Goal: Find specific page/section: Find specific page/section

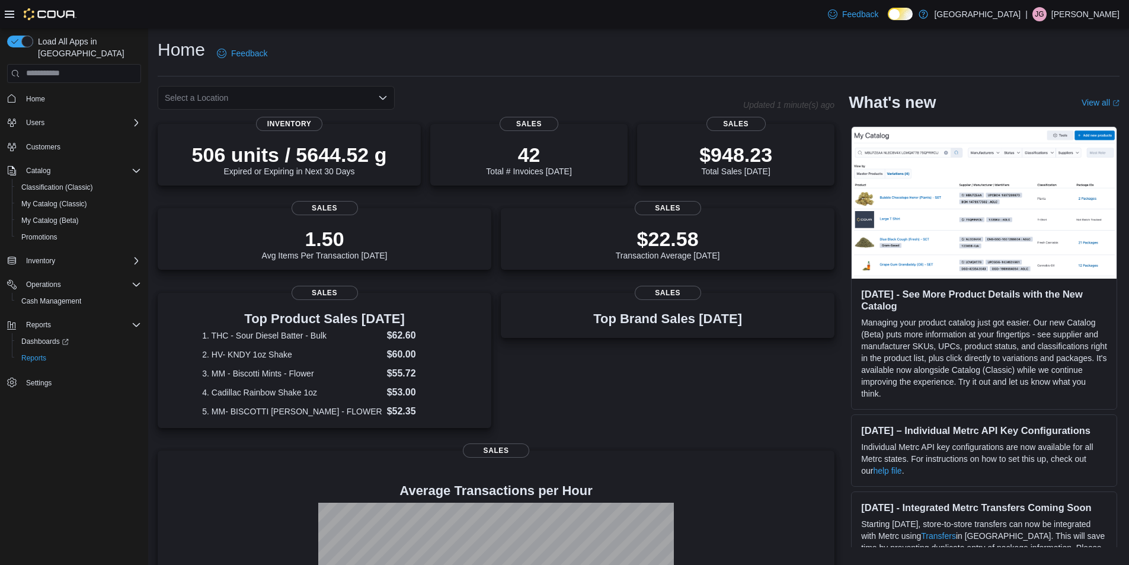
click at [379, 99] on icon "Open list of options" at bounding box center [382, 97] width 9 height 9
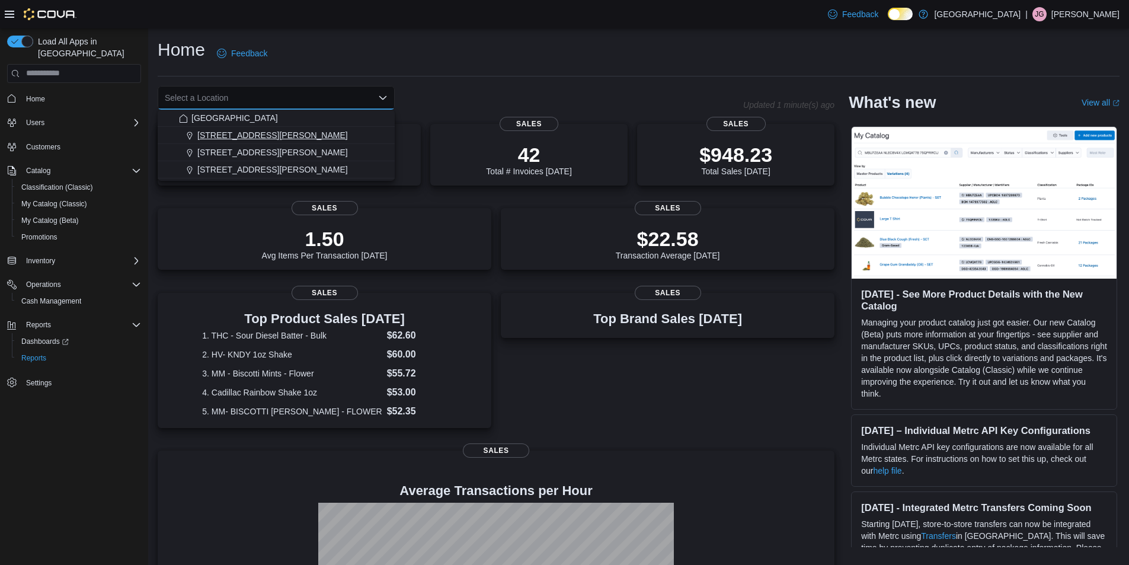
click at [252, 143] on button "[STREET_ADDRESS][PERSON_NAME]" at bounding box center [276, 135] width 237 height 17
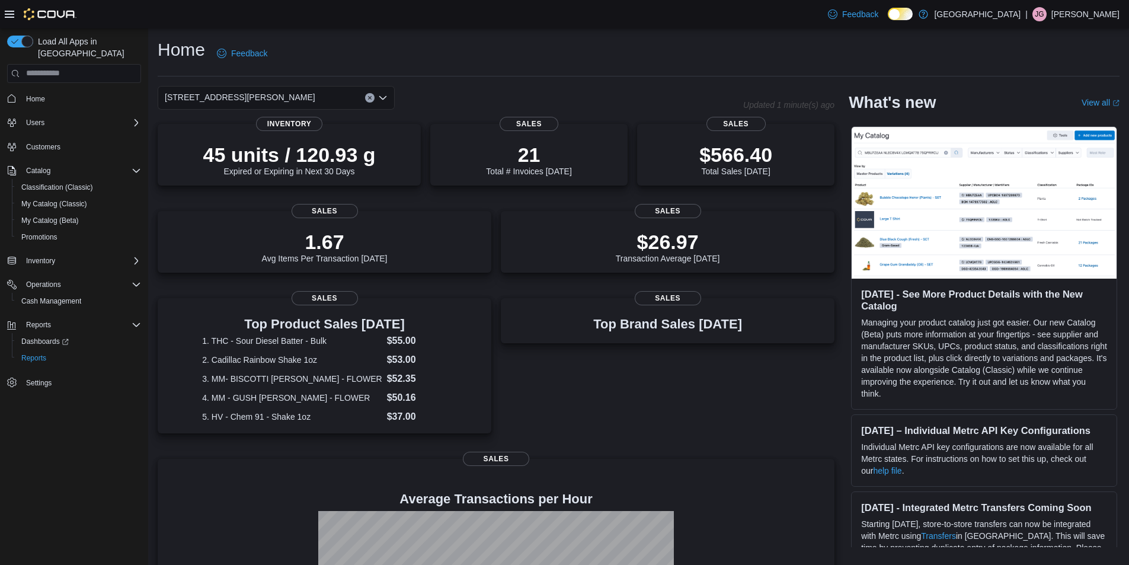
click at [601, 81] on div "Home Feedback [STREET_ADDRESS][PERSON_NAME] Updated 1 minute(s) ago 45 units / …" at bounding box center [638, 373] width 981 height 690
click at [379, 92] on div "[STREET_ADDRESS][PERSON_NAME]" at bounding box center [276, 98] width 237 height 24
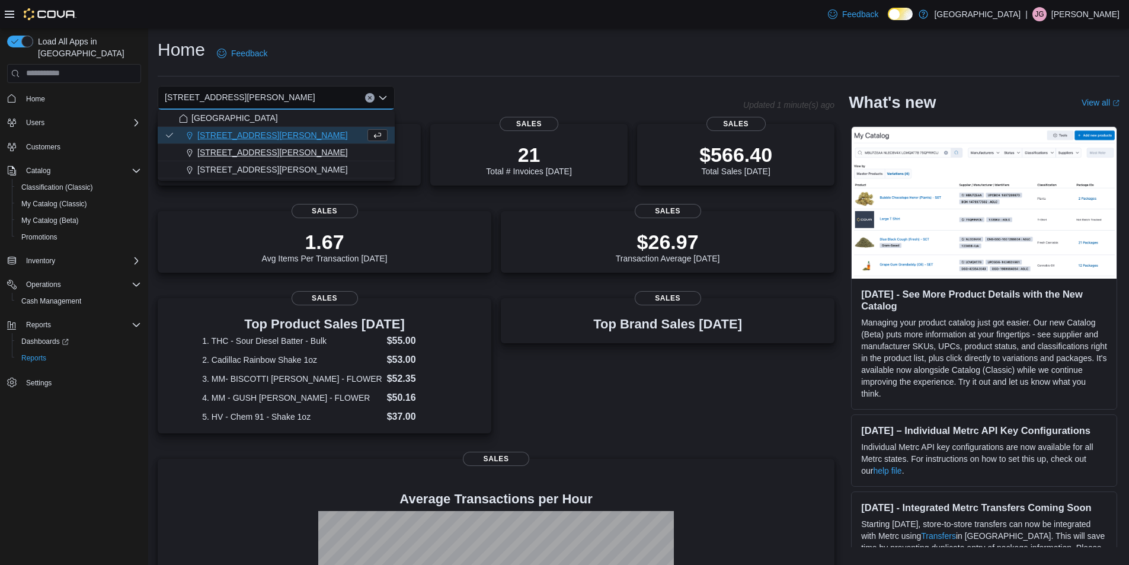
click at [276, 156] on span "[STREET_ADDRESS][PERSON_NAME]" at bounding box center [272, 152] width 151 height 12
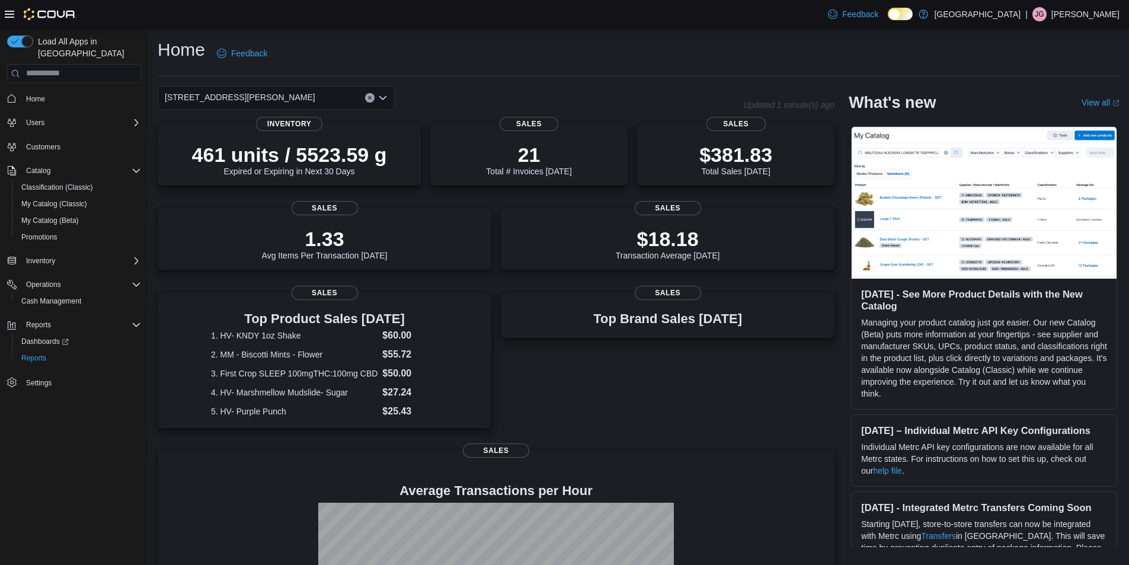
click at [385, 95] on icon "Open list of options" at bounding box center [382, 97] width 9 height 9
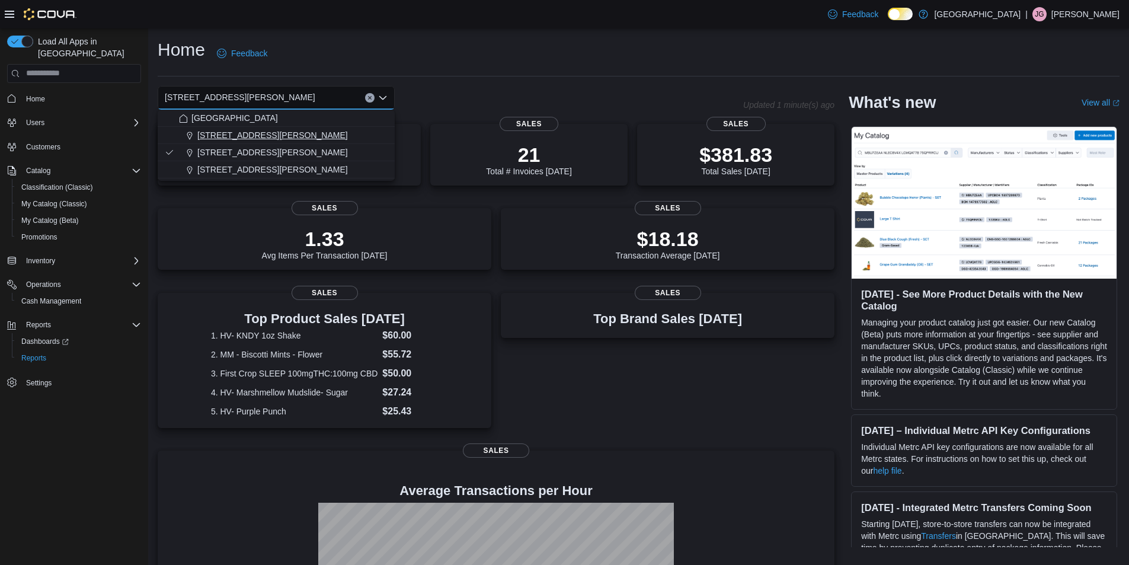
click at [261, 135] on span "[STREET_ADDRESS][PERSON_NAME]" at bounding box center [272, 135] width 151 height 12
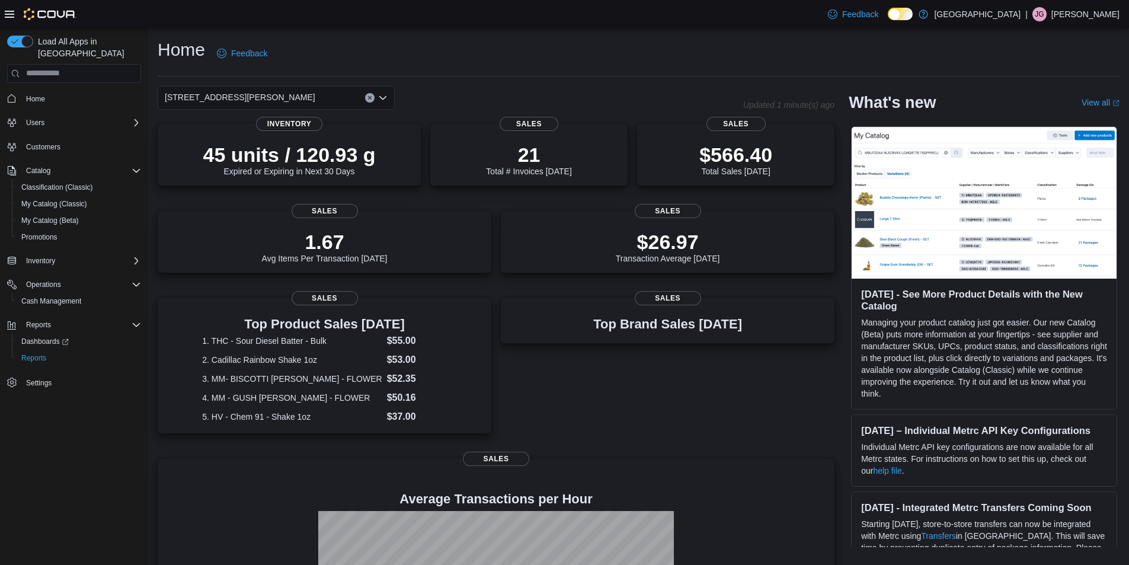
click at [370, 97] on icon "Clear input" at bounding box center [369, 97] width 3 height 3
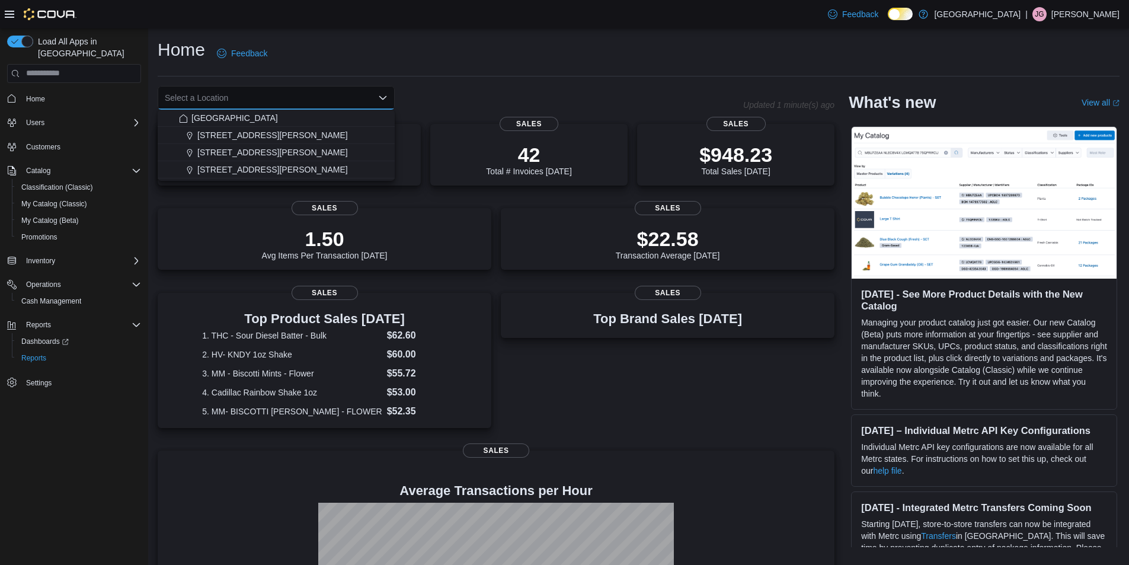
click at [485, 44] on div "Home Feedback" at bounding box center [639, 53] width 962 height 31
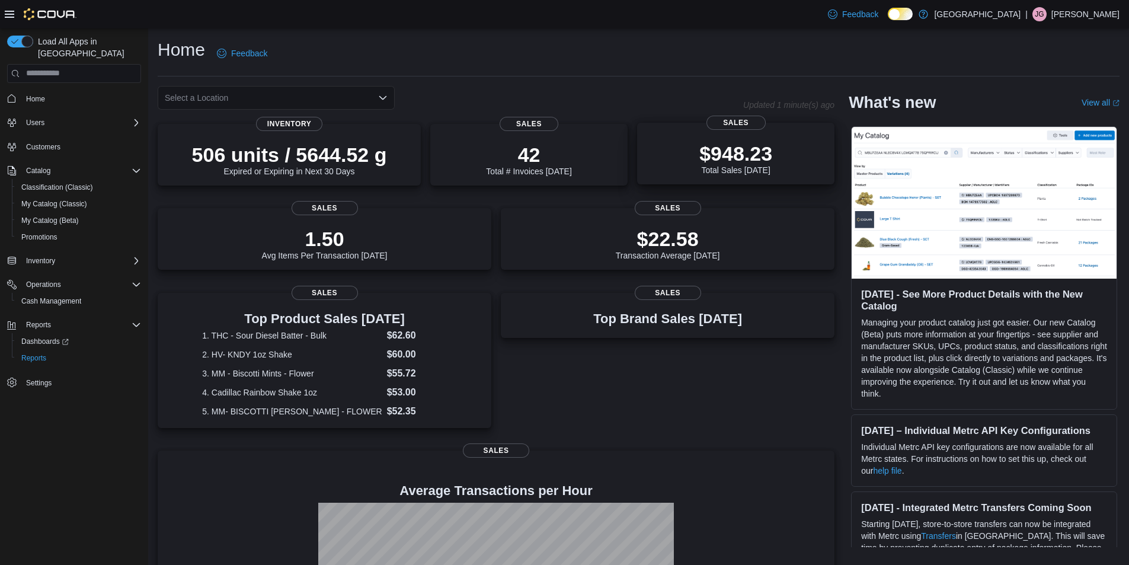
click at [731, 158] on p "$948.23" at bounding box center [735, 154] width 73 height 24
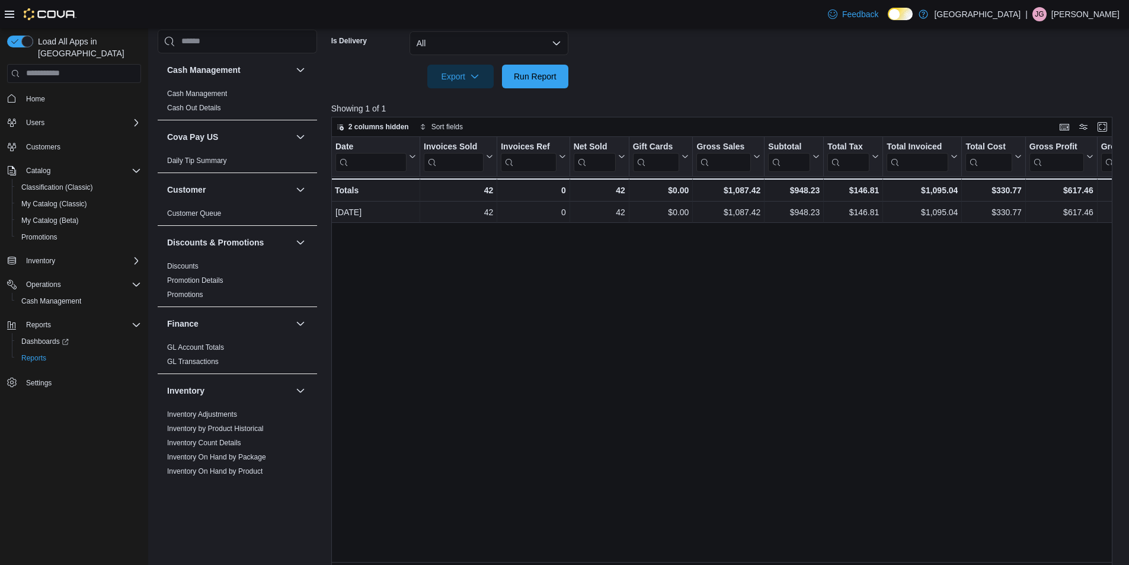
scroll to position [336, 0]
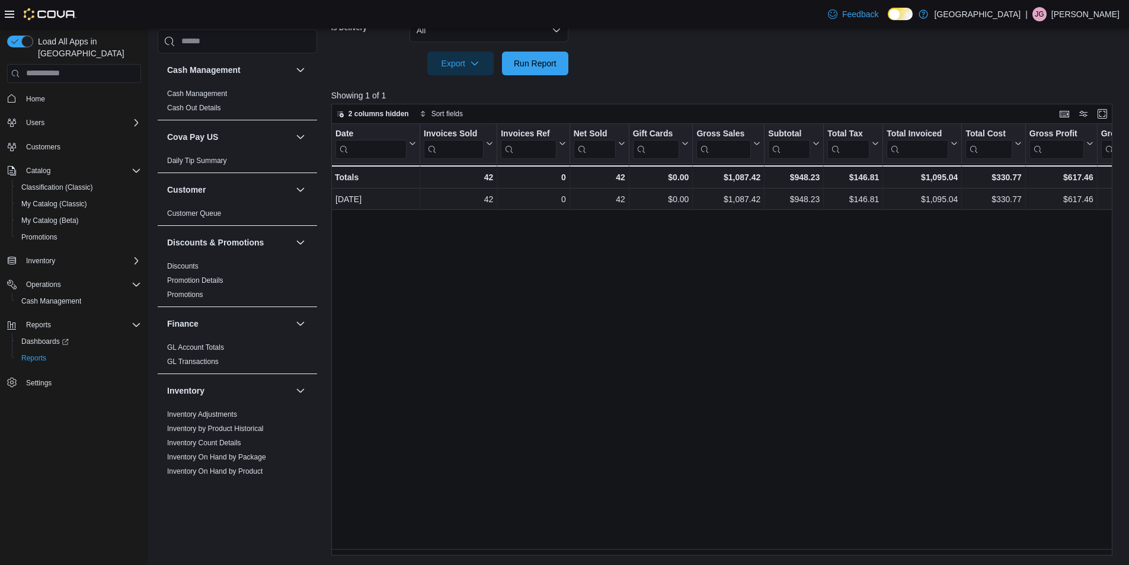
drag, startPoint x: 693, startPoint y: 549, endPoint x: 714, endPoint y: 551, distance: 21.4
click at [714, 551] on div "Date Click to view column header actions Invoices Sold Click to view column hea…" at bounding box center [725, 339] width 789 height 431
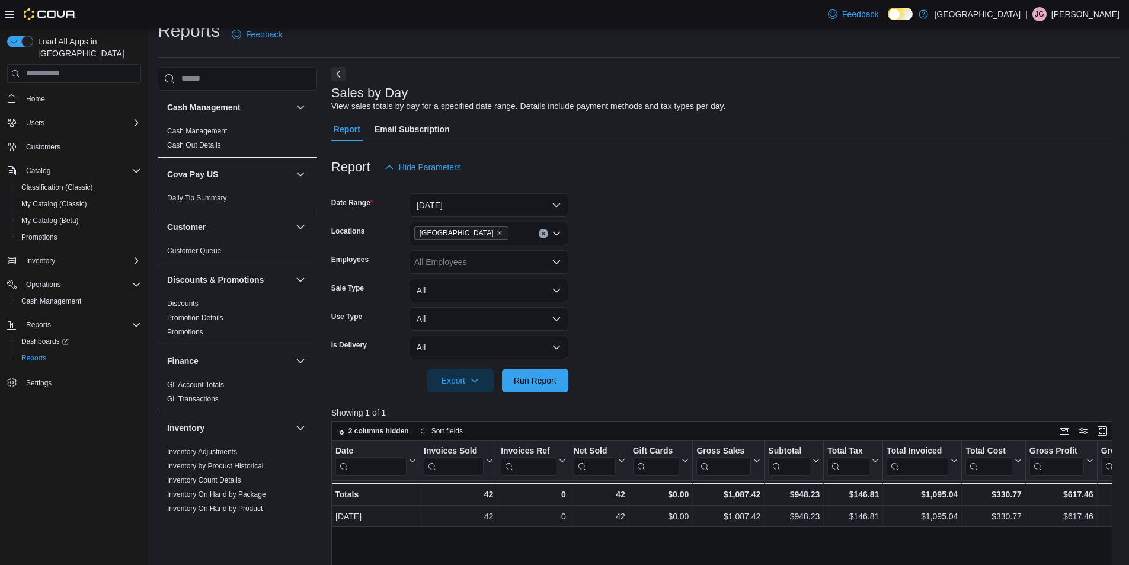
scroll to position [0, 0]
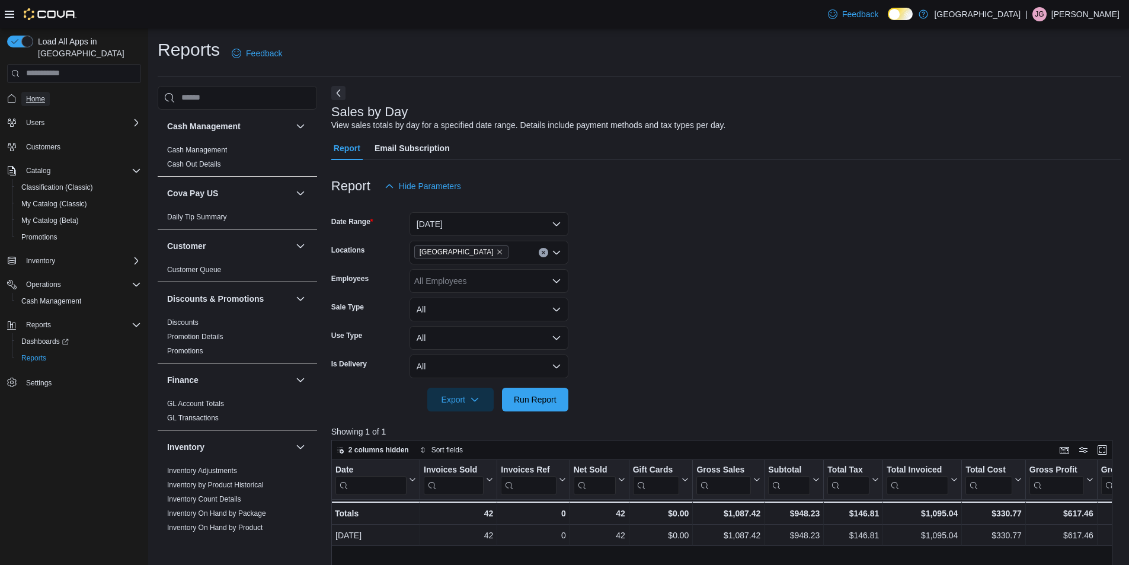
click at [43, 94] on span "Home" at bounding box center [35, 98] width 19 height 9
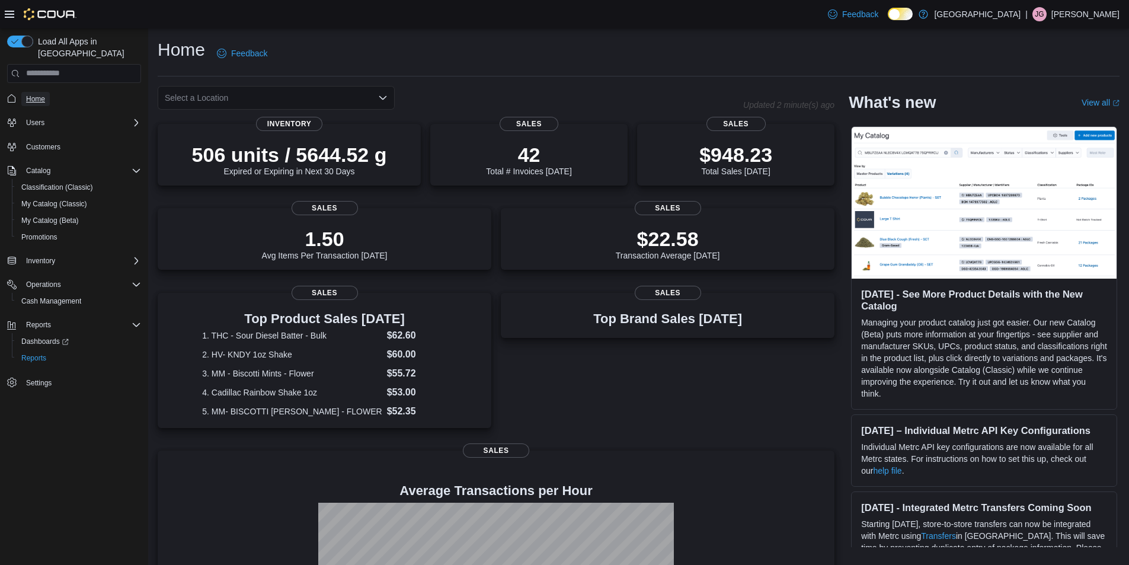
click at [29, 94] on span "Home" at bounding box center [35, 98] width 19 height 9
click at [36, 94] on span "Home" at bounding box center [35, 98] width 19 height 9
click at [380, 97] on icon "Open list of options" at bounding box center [382, 97] width 7 height 4
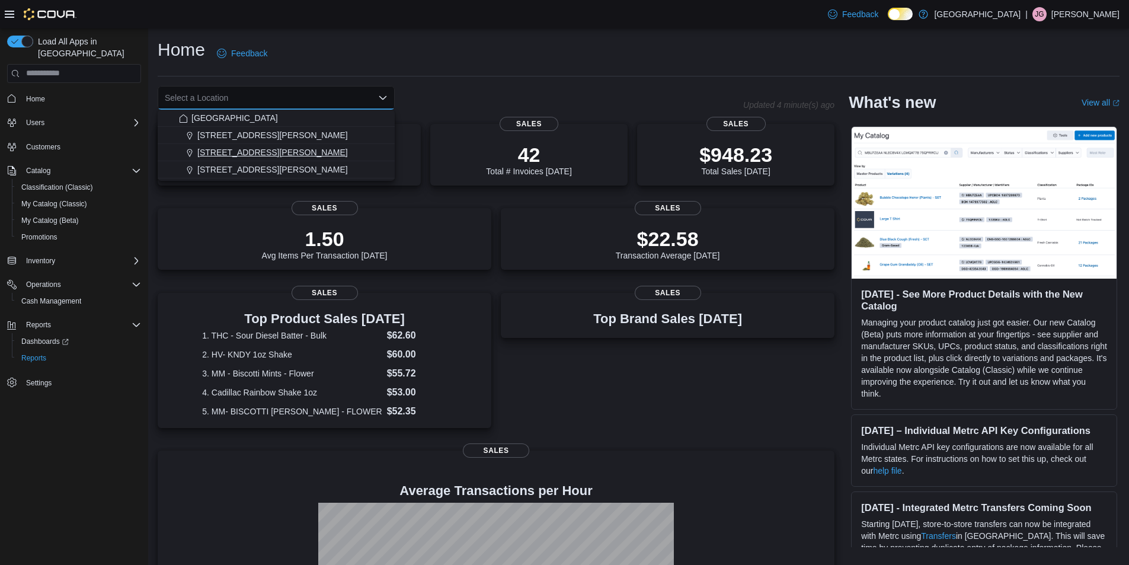
click at [273, 152] on span "[STREET_ADDRESS][PERSON_NAME]" at bounding box center [272, 152] width 151 height 12
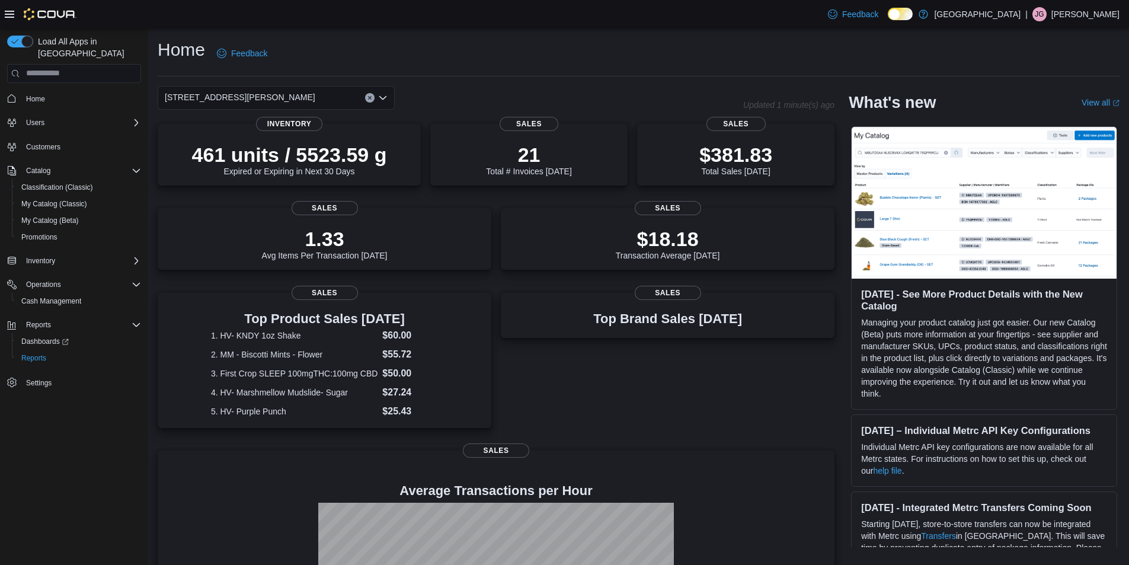
click at [450, 57] on div "Home Feedback" at bounding box center [639, 53] width 962 height 31
click at [370, 93] on button "Clear input" at bounding box center [369, 97] width 9 height 9
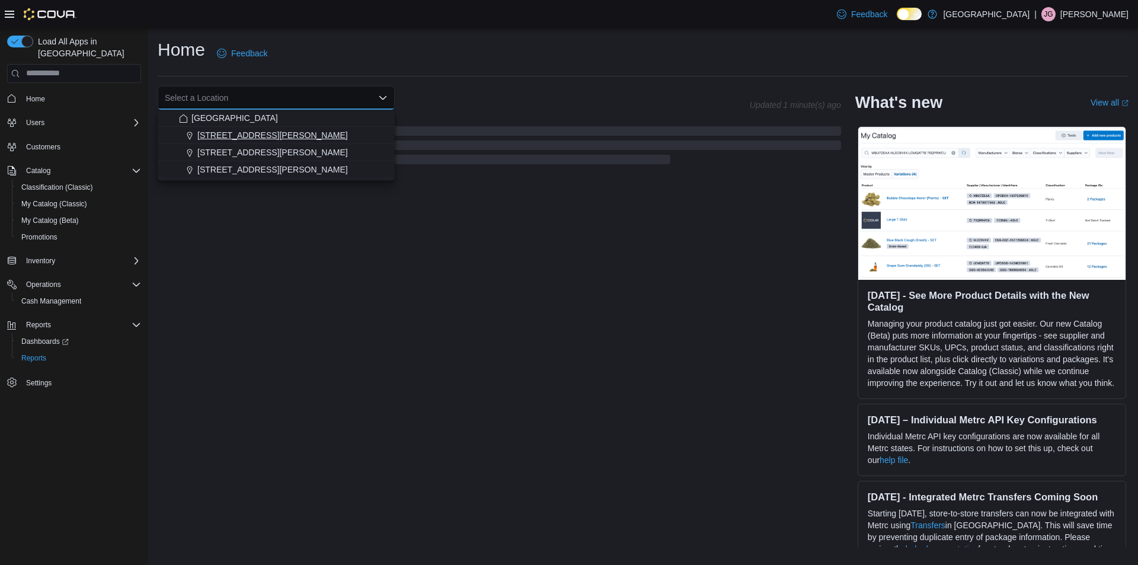
click at [251, 134] on span "[STREET_ADDRESS][PERSON_NAME]" at bounding box center [272, 135] width 151 height 12
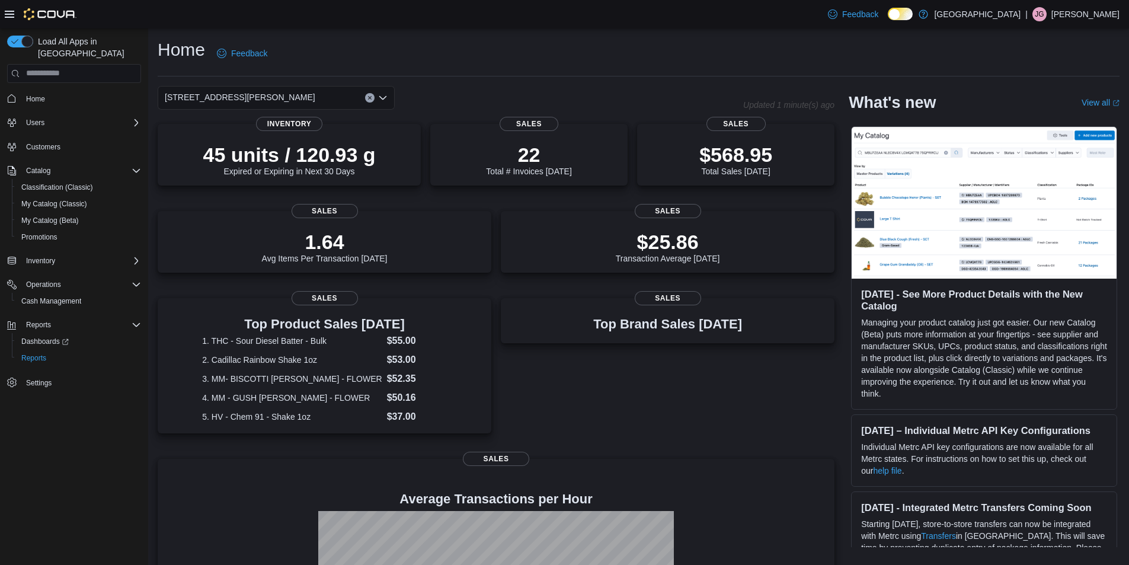
click at [475, 60] on div "Home Feedback" at bounding box center [639, 53] width 962 height 31
click at [369, 98] on icon "Clear input" at bounding box center [369, 97] width 5 height 5
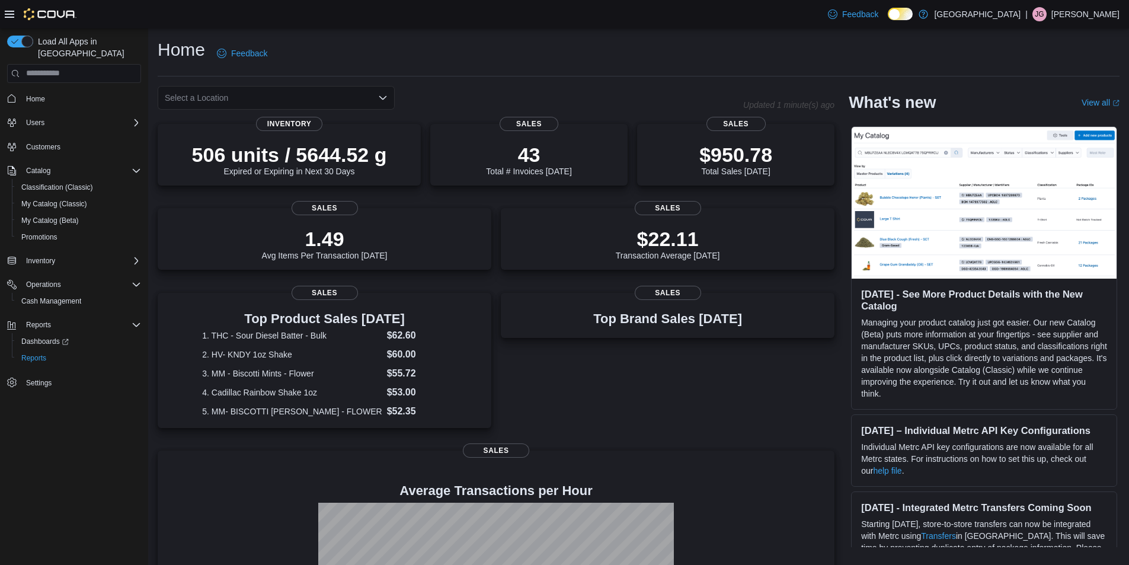
click at [542, 78] on div "Home Feedback Select a Location Updated 1 minute(s) ago 506 units / 5644.52 g E…" at bounding box center [638, 368] width 981 height 680
